Goal: Transaction & Acquisition: Obtain resource

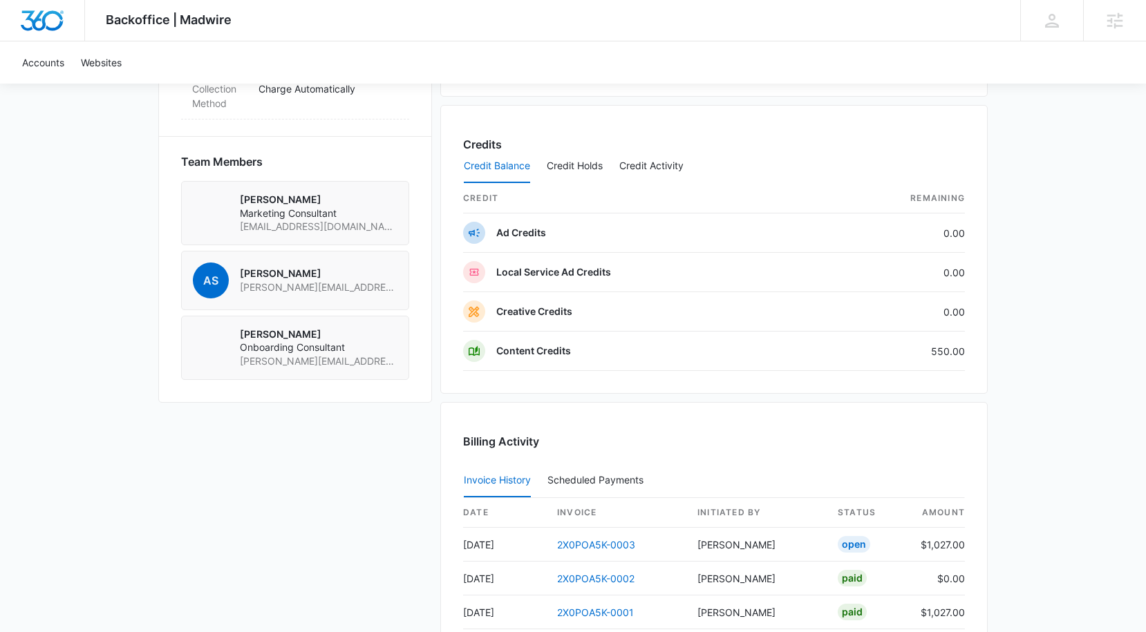
scroll to position [999, 0]
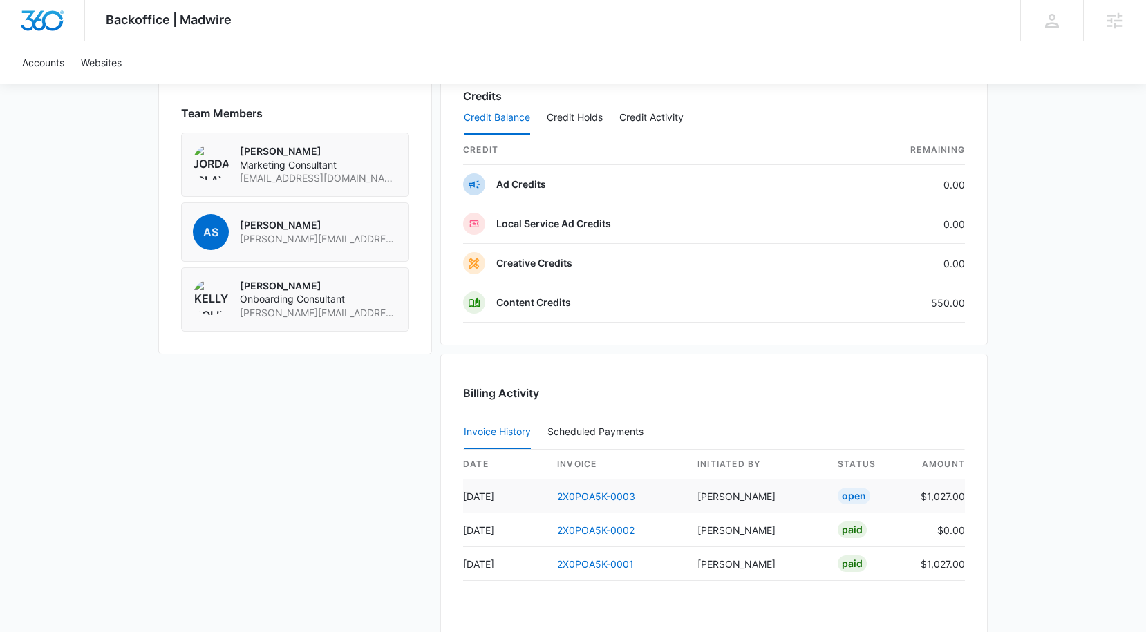
click at [732, 503] on td "[PERSON_NAME]" at bounding box center [756, 497] width 140 height 34
click at [622, 498] on link "2X0POA5K-0003" at bounding box center [596, 497] width 78 height 12
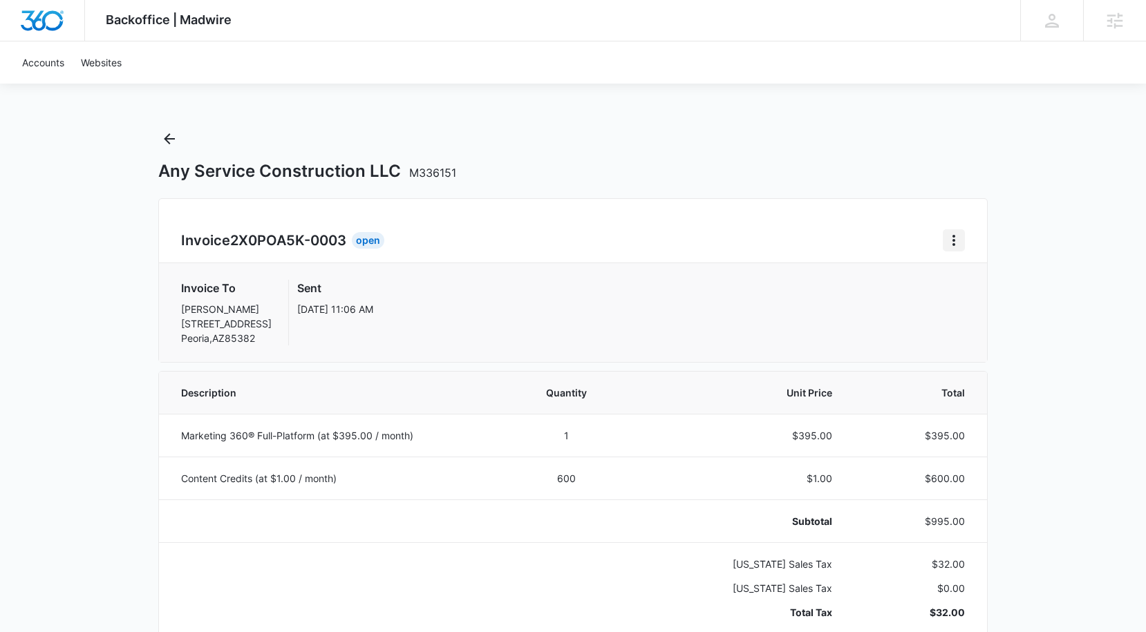
click at [950, 240] on icon "Home" at bounding box center [954, 240] width 17 height 17
click at [992, 281] on link "Download Invoice" at bounding box center [1000, 279] width 80 height 12
